Goal: Task Accomplishment & Management: Manage account settings

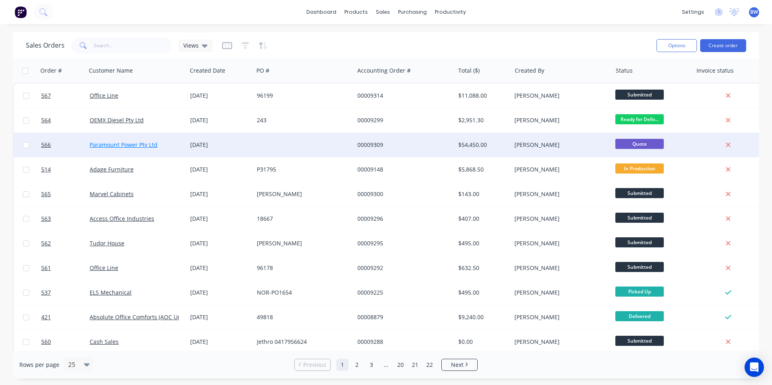
click at [145, 141] on link "Paramount Power Pty Ltd" at bounding box center [124, 145] width 68 height 8
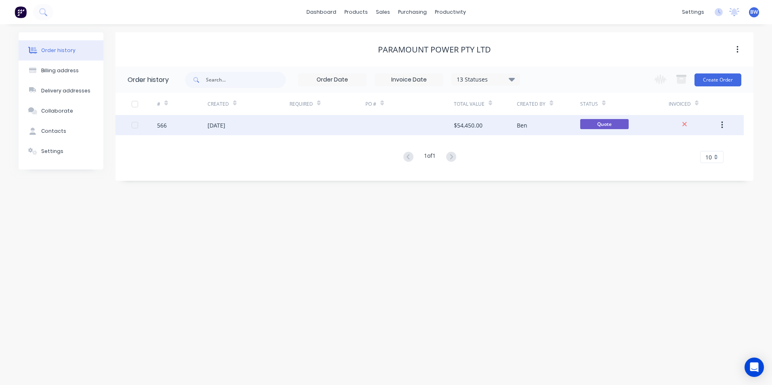
click at [225, 125] on div "[DATE]" at bounding box center [216, 125] width 18 height 8
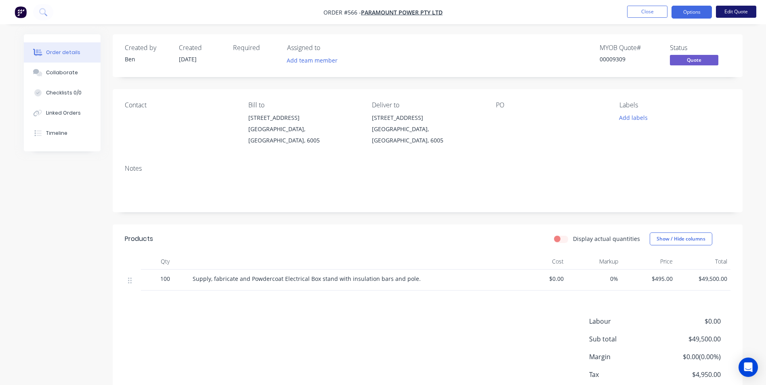
click at [727, 16] on button "Edit Quote" at bounding box center [736, 12] width 40 height 12
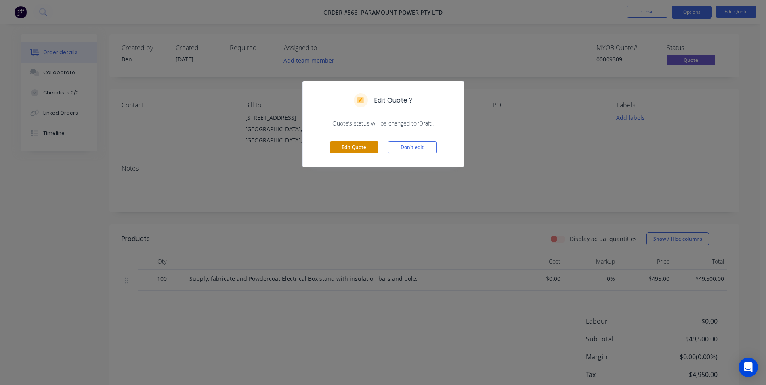
click at [359, 147] on button "Edit Quote" at bounding box center [354, 147] width 48 height 12
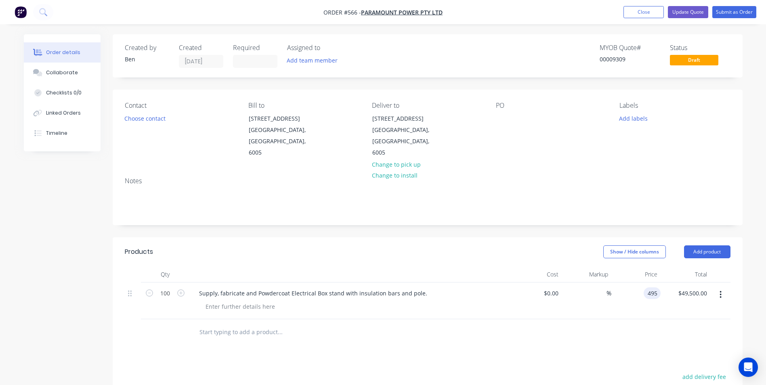
click at [645, 287] on div "495 495" at bounding box center [651, 293] width 17 height 12
type input "$445.00"
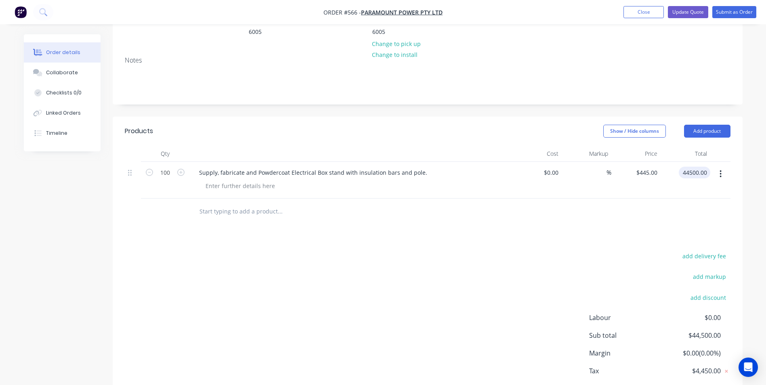
scroll to position [121, 0]
type input "$44,500.00"
click at [445, 290] on div "add delivery fee add markup add discount Labour $0.00 Sub total $44,500.00 Marg…" at bounding box center [428, 328] width 606 height 156
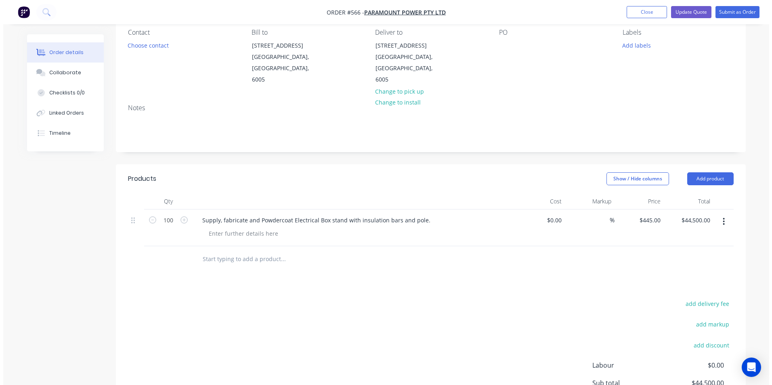
scroll to position [0, 0]
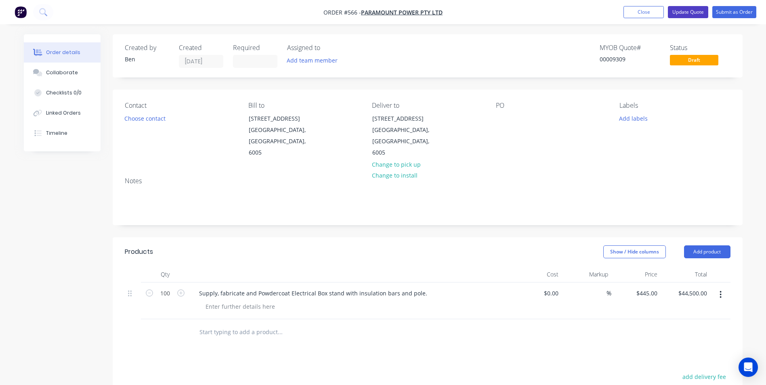
click at [696, 15] on button "Update Quote" at bounding box center [688, 12] width 40 height 12
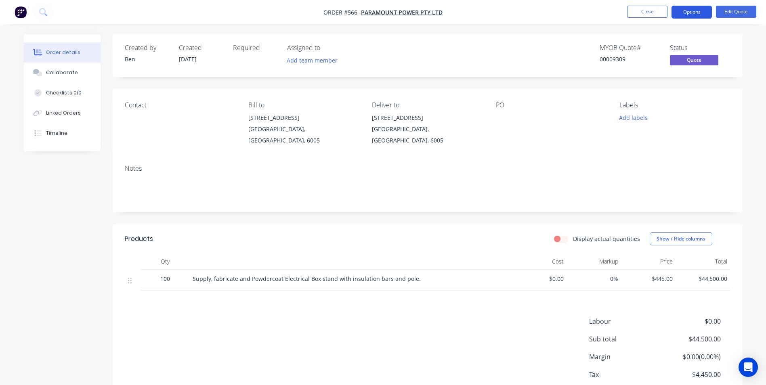
click at [682, 16] on button "Options" at bounding box center [691, 12] width 40 height 13
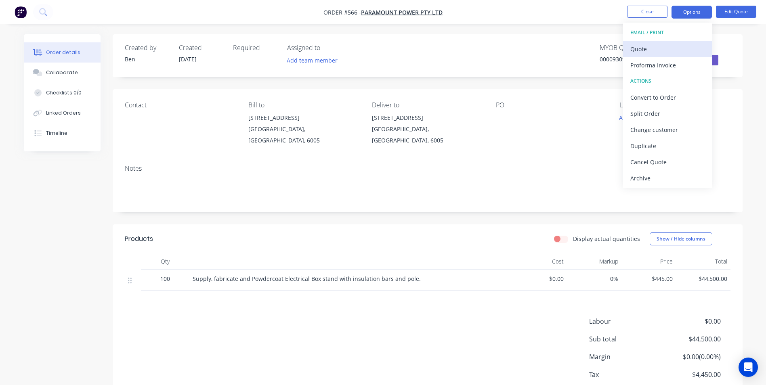
click at [668, 43] on div "Quote" at bounding box center [667, 49] width 74 height 12
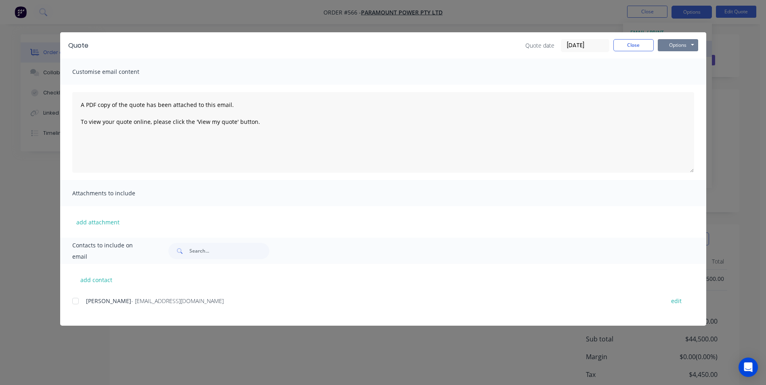
click at [668, 43] on button "Options" at bounding box center [678, 45] width 40 height 12
click at [665, 55] on button "Preview" at bounding box center [684, 59] width 52 height 13
click at [615, 43] on button "Close" at bounding box center [633, 45] width 40 height 12
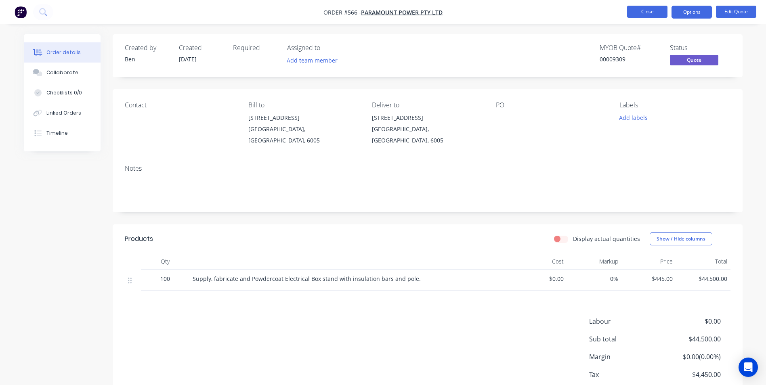
click at [636, 12] on button "Close" at bounding box center [647, 12] width 40 height 12
